Goal: Transaction & Acquisition: Register for event/course

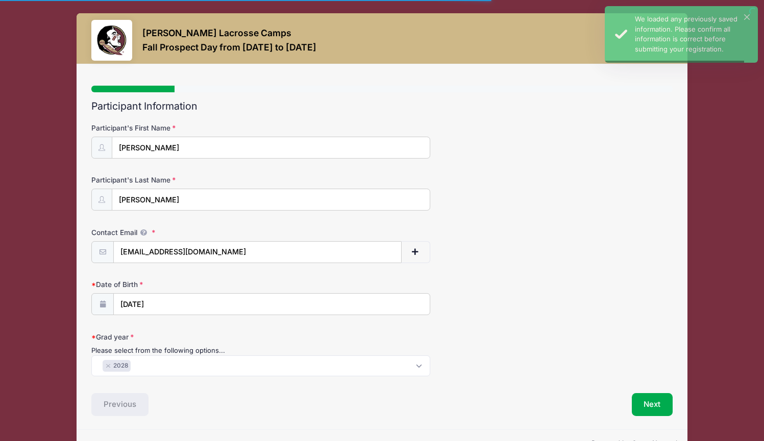
select select "2028"
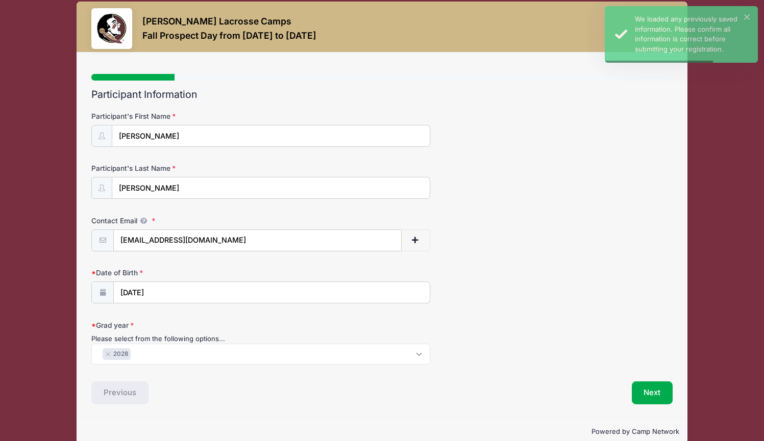
scroll to position [26, 0]
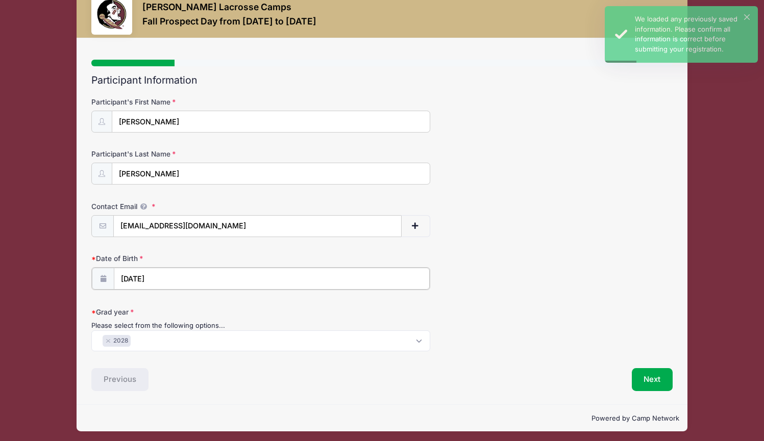
click at [182, 277] on input "[DATE]" at bounding box center [272, 279] width 316 height 22
select select "7"
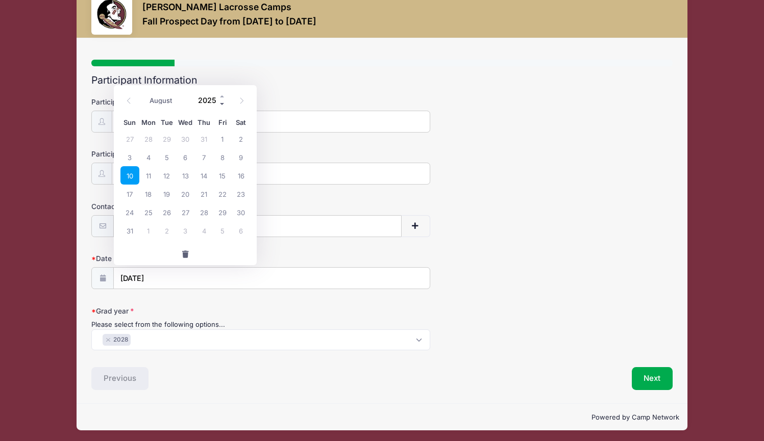
click at [223, 100] on span at bounding box center [222, 104] width 7 height 8
click at [222, 104] on span at bounding box center [222, 104] width 7 height 8
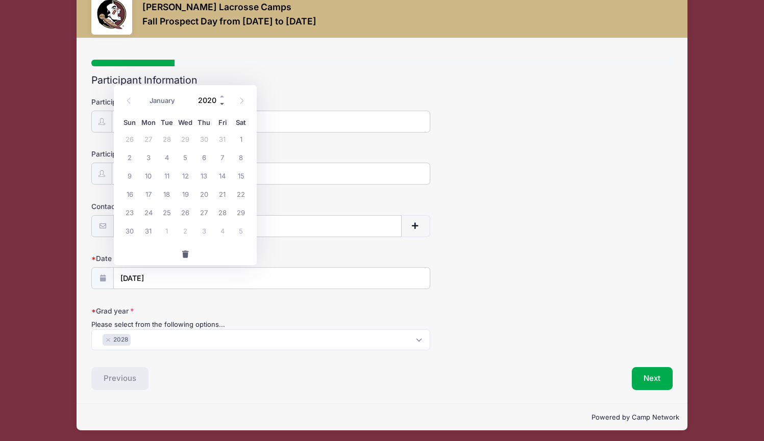
click at [222, 104] on span at bounding box center [222, 104] width 7 height 8
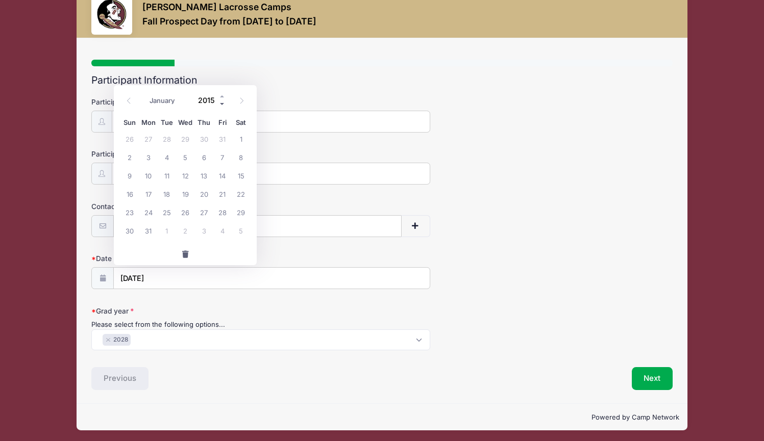
click at [222, 104] on span at bounding box center [222, 104] width 7 height 8
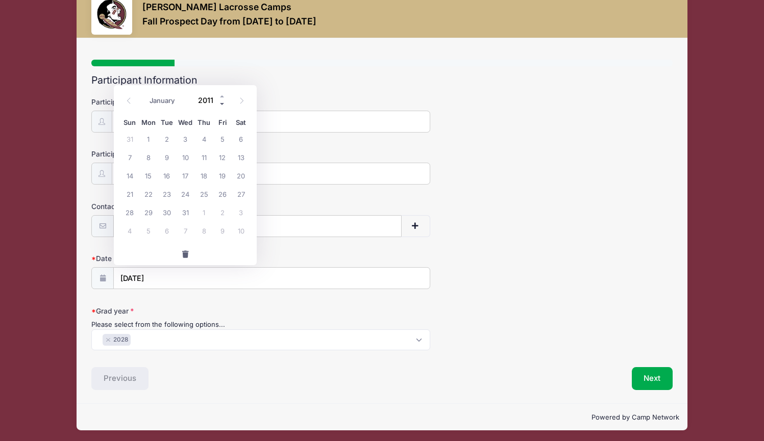
type input "2010"
click at [211, 105] on input "2010" at bounding box center [209, 99] width 33 height 15
click at [204, 174] on span "19" at bounding box center [203, 175] width 18 height 18
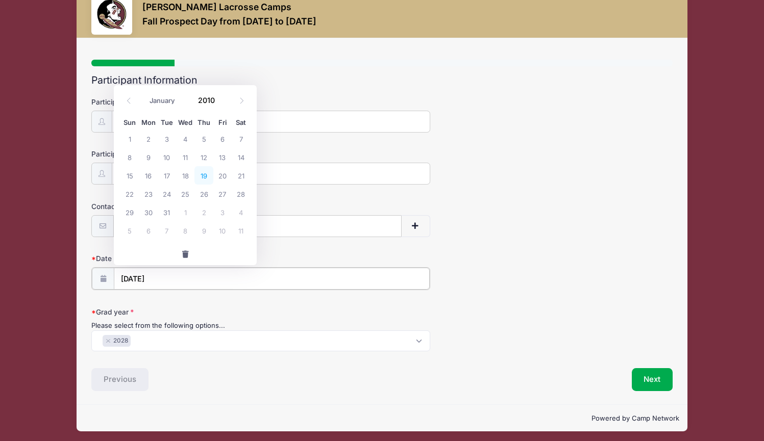
type input "[DATE]"
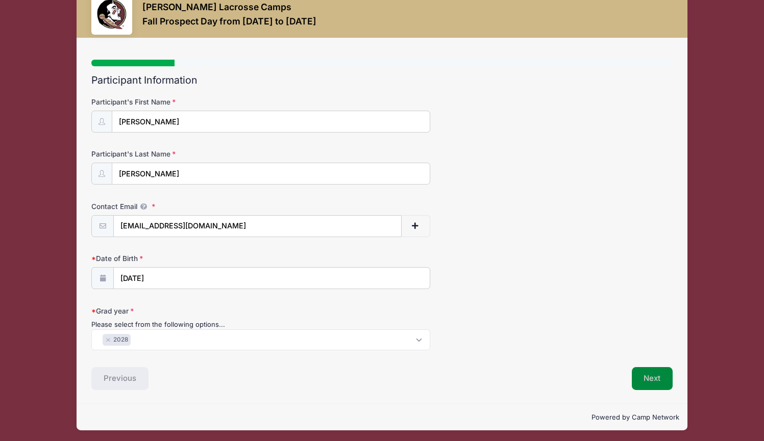
click at [653, 378] on button "Next" at bounding box center [651, 378] width 41 height 23
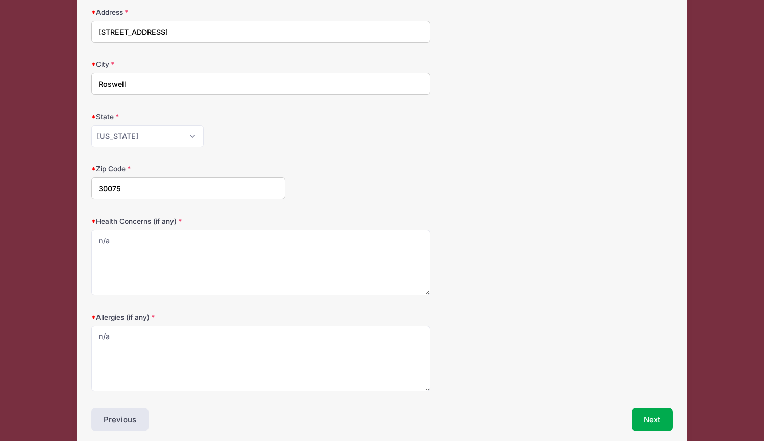
scroll to position [157, 0]
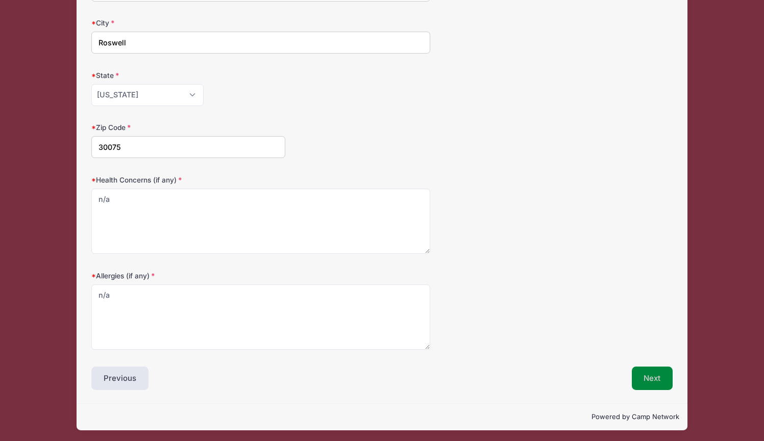
click at [655, 377] on button "Next" at bounding box center [651, 378] width 41 height 23
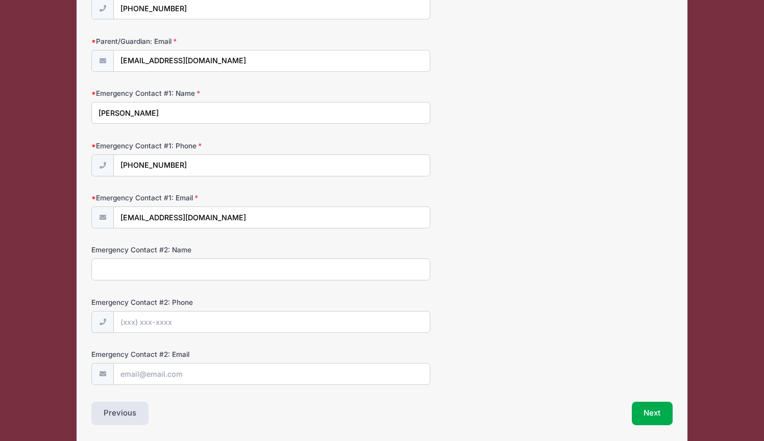
scroll to position [225, 0]
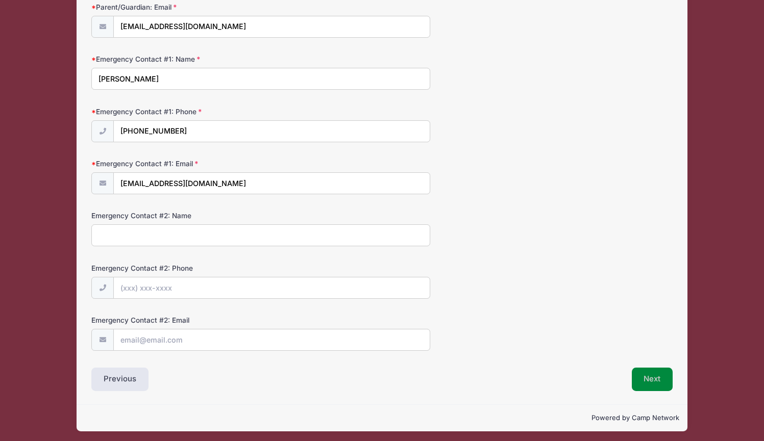
click at [647, 375] on button "Next" at bounding box center [651, 379] width 41 height 23
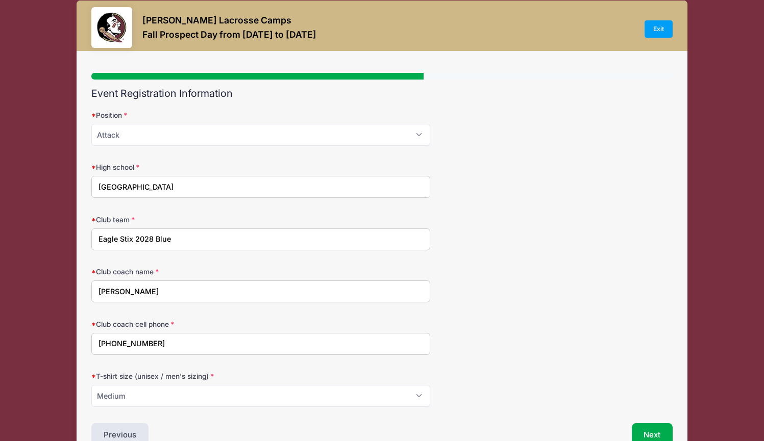
scroll to position [70, 0]
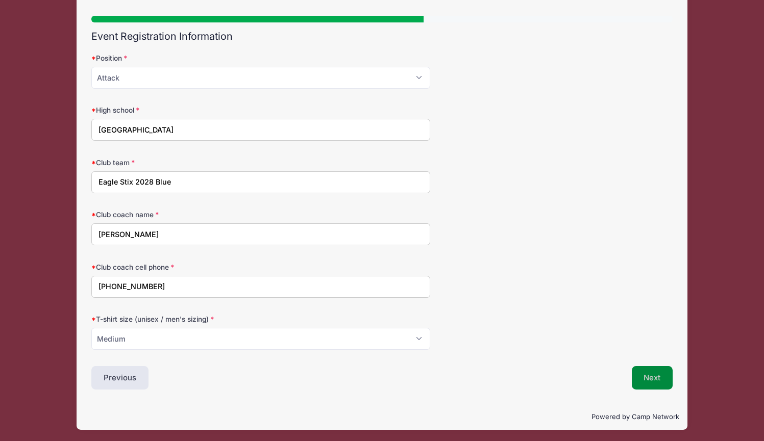
click at [639, 380] on button "Next" at bounding box center [651, 377] width 41 height 23
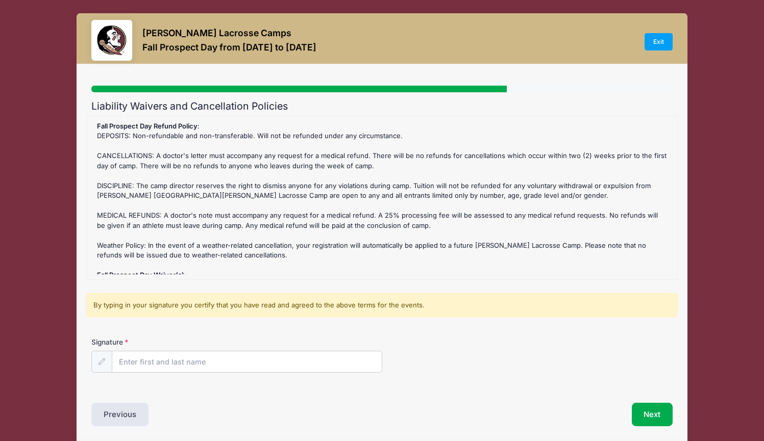
scroll to position [37, 0]
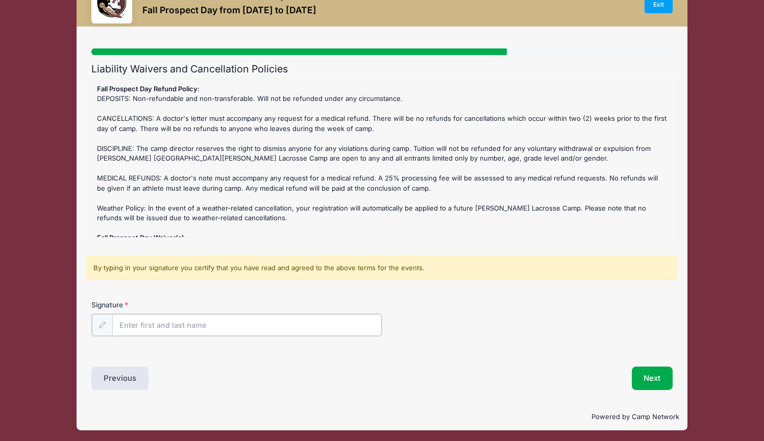
click at [198, 331] on input "Signature" at bounding box center [246, 325] width 269 height 22
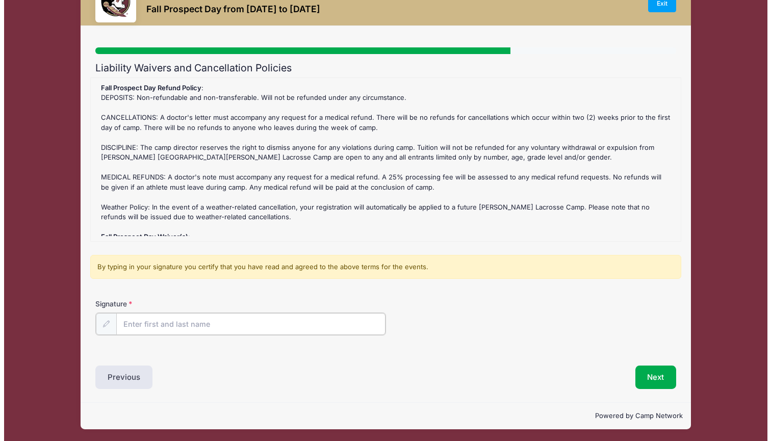
scroll to position [0, 0]
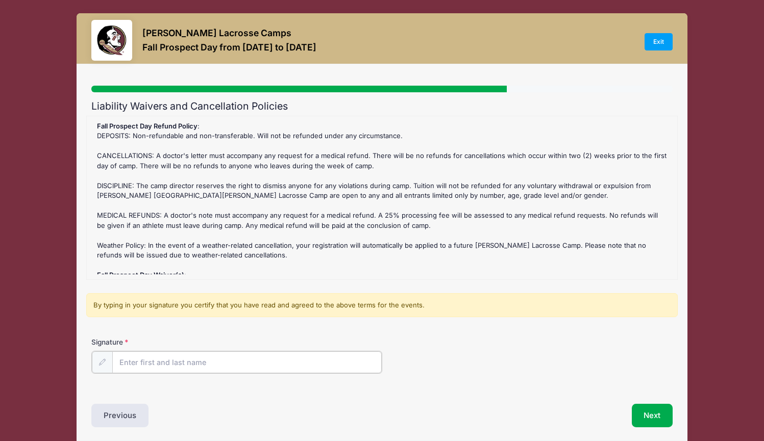
click at [154, 363] on input "Signature" at bounding box center [246, 362] width 269 height 22
type input "[PERSON_NAME]"
click at [646, 414] on button "Next" at bounding box center [651, 414] width 41 height 23
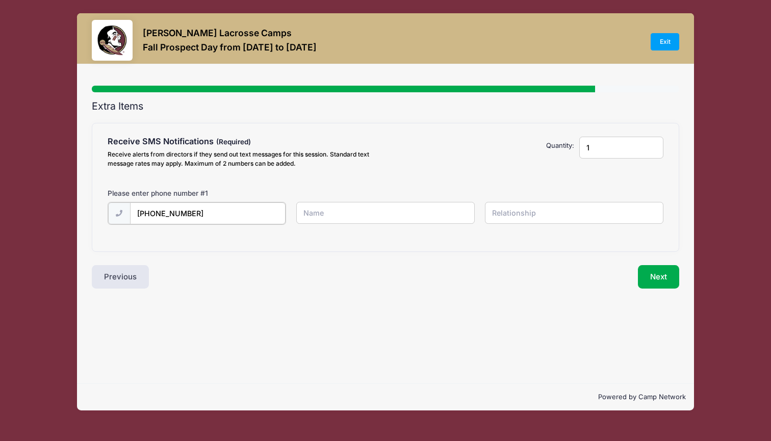
type input "[PHONE_NUMBER]"
type input "[PERSON_NAME]"
type input "mom"
click at [665, 279] on button "Next" at bounding box center [658, 275] width 41 height 23
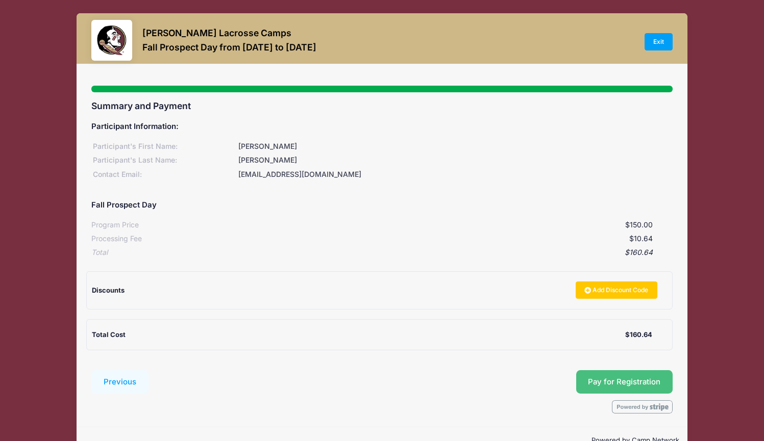
click at [595, 376] on button "Pay for Registration" at bounding box center [624, 381] width 97 height 23
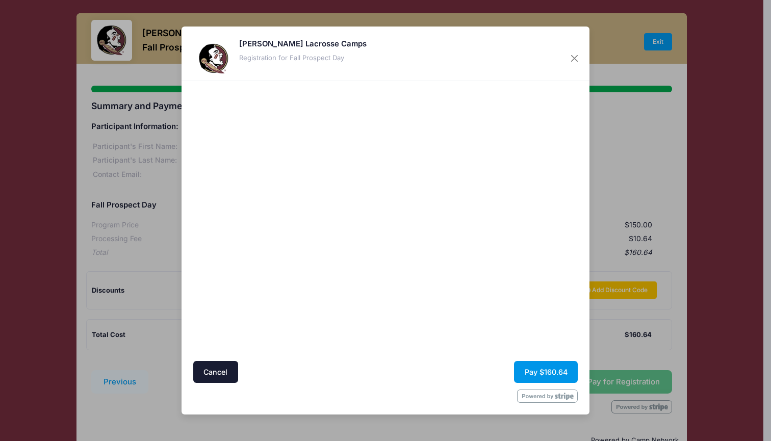
click at [556, 370] on button "Pay $160.64" at bounding box center [546, 372] width 64 height 22
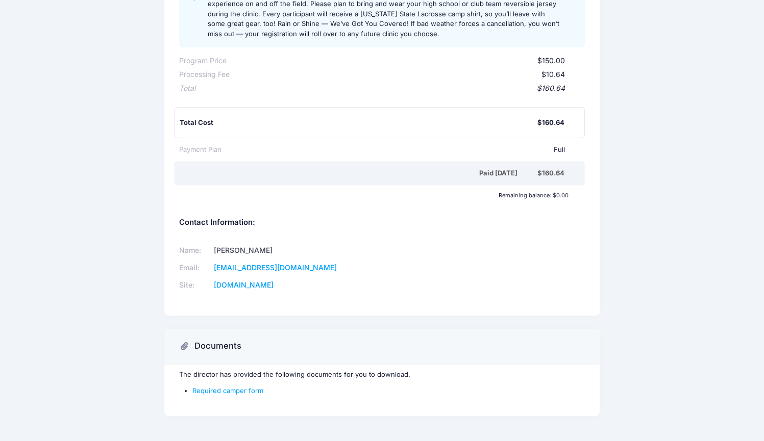
scroll to position [189, 0]
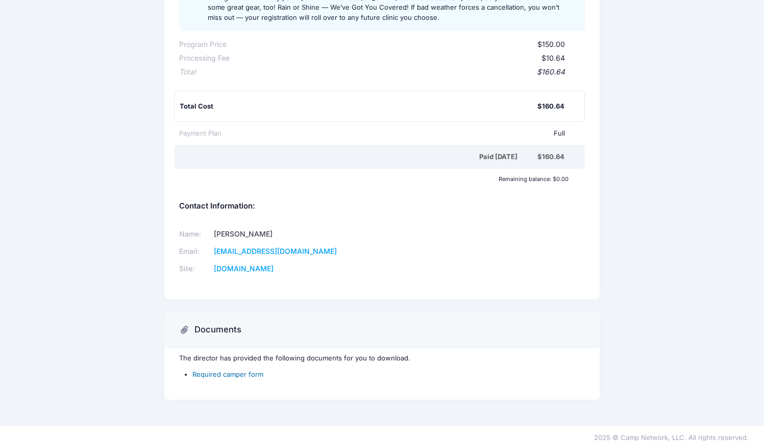
click at [223, 370] on link "Required camper form" at bounding box center [227, 374] width 71 height 8
